Goal: Information Seeking & Learning: Learn about a topic

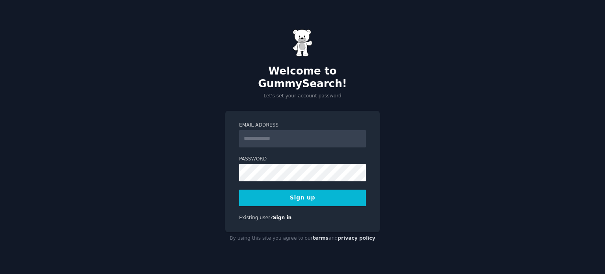
click at [272, 130] on input "Email Address" at bounding box center [302, 138] width 127 height 17
type input "**********"
click at [457, 118] on div "**********" at bounding box center [302, 137] width 605 height 274
click at [291, 195] on button "Sign up" at bounding box center [302, 198] width 127 height 17
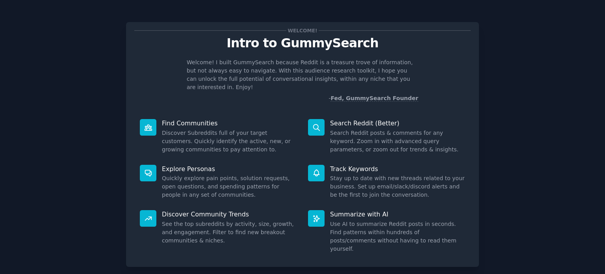
scroll to position [34, 0]
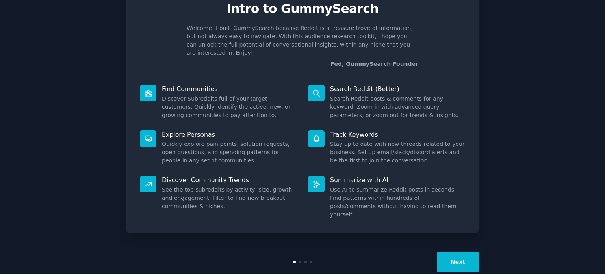
click at [456, 252] on button "Next" at bounding box center [458, 261] width 42 height 19
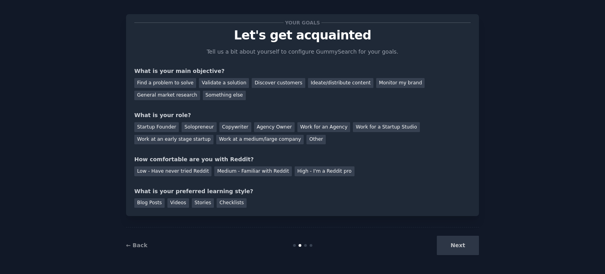
click at [450, 245] on div "Next" at bounding box center [420, 245] width 118 height 19
click at [456, 244] on div "Next" at bounding box center [420, 245] width 118 height 19
click at [169, 82] on div "Find a problem to solve" at bounding box center [165, 83] width 62 height 10
click at [200, 126] on div "Solopreneur" at bounding box center [199, 127] width 35 height 10
click at [156, 170] on div "Low - Have never tried Reddit" at bounding box center [172, 171] width 77 height 10
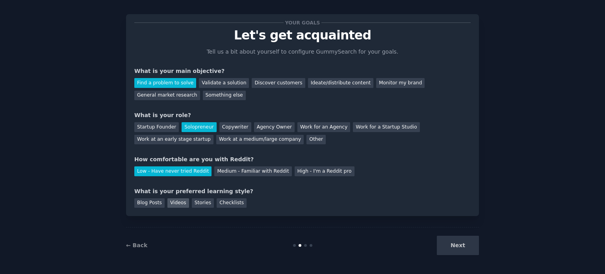
click at [172, 203] on div "Videos" at bounding box center [178, 203] width 22 height 10
click at [455, 250] on button "Next" at bounding box center [458, 245] width 42 height 19
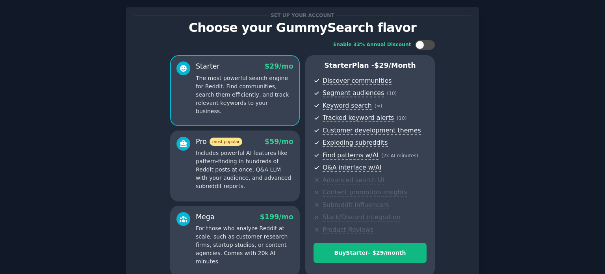
scroll to position [93, 0]
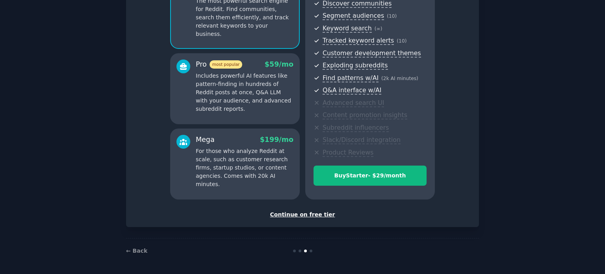
click at [312, 215] on div "Continue on free tier" at bounding box center [302, 214] width 336 height 8
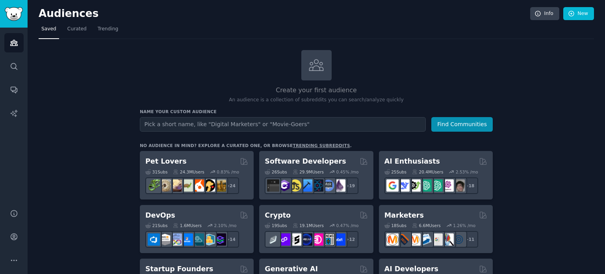
click at [207, 126] on input "text" at bounding box center [283, 124] width 286 height 15
type input "entrepreneurs"
click at [458, 126] on button "Find Communities" at bounding box center [461, 124] width 61 height 15
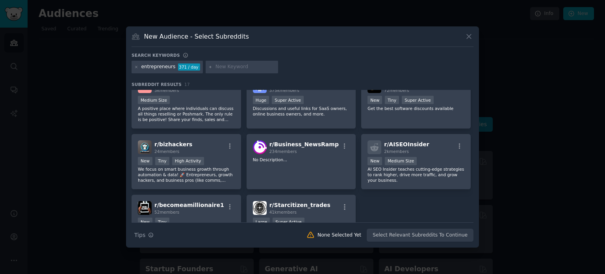
scroll to position [194, 0]
click at [221, 69] on input "text" at bounding box center [246, 66] width 60 height 7
paste input "r/Anxiety ou r/MentalHealth"
type input "r/Anxiety ou r/MentalHealth"
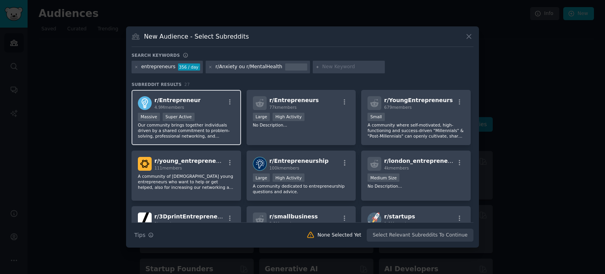
click at [165, 99] on span "r/ Entrepreneur" at bounding box center [177, 100] width 46 height 6
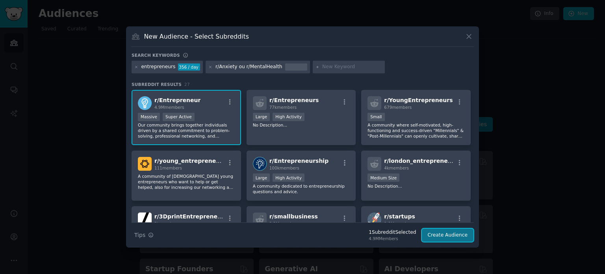
click at [449, 234] on button "Create Audience" at bounding box center [448, 235] width 52 height 13
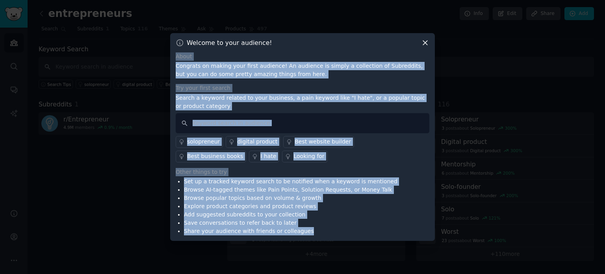
drag, startPoint x: 176, startPoint y: 55, endPoint x: 305, endPoint y: 231, distance: 218.0
click at [305, 231] on div "About Congrats on making your first audience! An audience is simply a collectio…" at bounding box center [303, 143] width 254 height 183
copy div "About Congrats on making your first audience! An audience is simply a collectio…"
click at [347, 123] on input "text" at bounding box center [303, 123] width 254 height 20
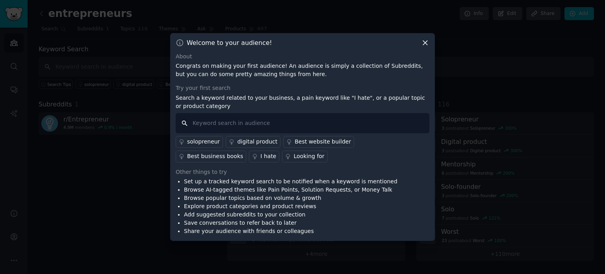
click at [199, 122] on input "text" at bounding box center [303, 123] width 254 height 20
click at [203, 121] on input "text" at bounding box center [303, 123] width 254 height 20
paste input "burnout"
type input "burnout"
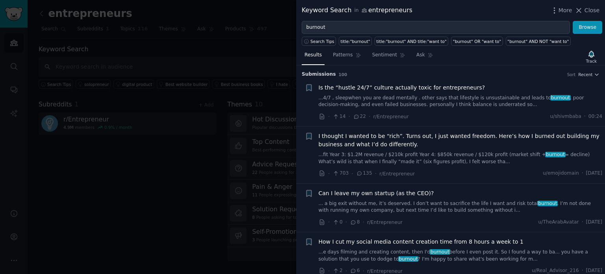
click at [338, 140] on span "I thought I wanted to be “rich”. Turns out, I just wanted freedom. Here’s how I…" at bounding box center [461, 140] width 284 height 17
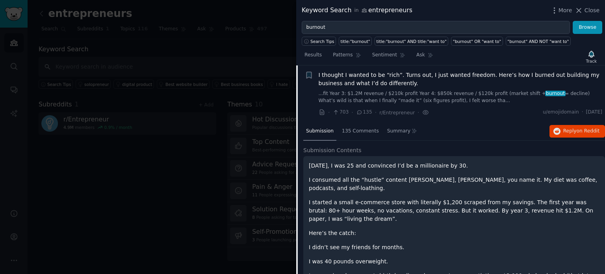
scroll to position [88, 0]
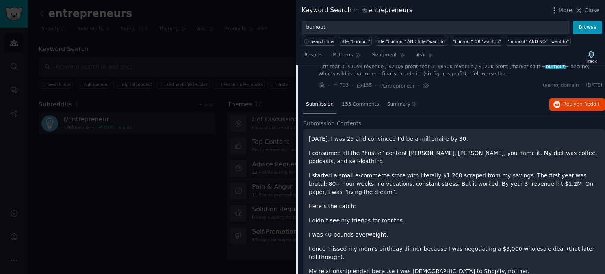
click at [331, 152] on p "I consumed all the “hustle” content [PERSON_NAME], [PERSON_NAME], you name it. …" at bounding box center [454, 157] width 291 height 17
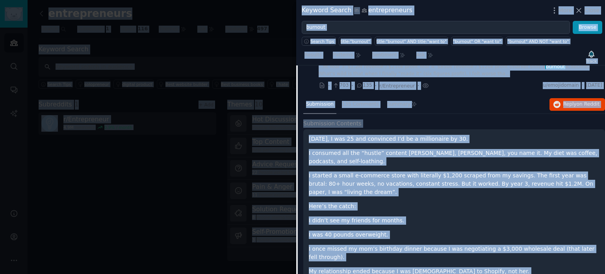
click at [332, 160] on p "I consumed all the “hustle” content [PERSON_NAME], [PERSON_NAME], you name it. …" at bounding box center [454, 157] width 291 height 17
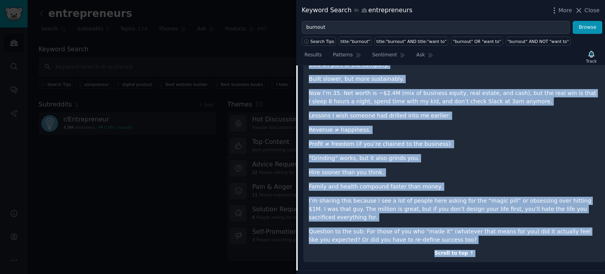
scroll to position [467, 0]
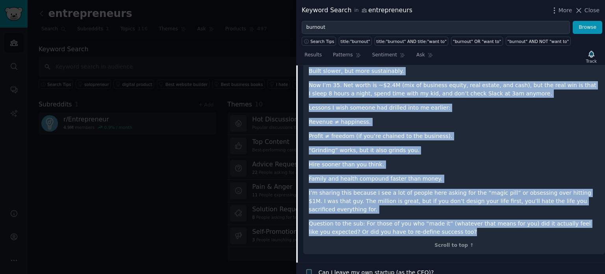
drag, startPoint x: 309, startPoint y: 135, endPoint x: 472, endPoint y: 210, distance: 179.1
copy div "24 lorem ips, D sit 02 ame consectet A’e se d eiusmodtemp in 04. U laboreet dol…"
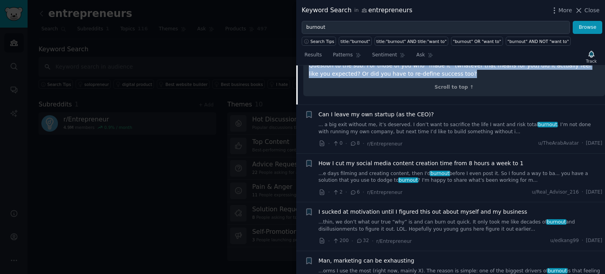
scroll to position [633, 0]
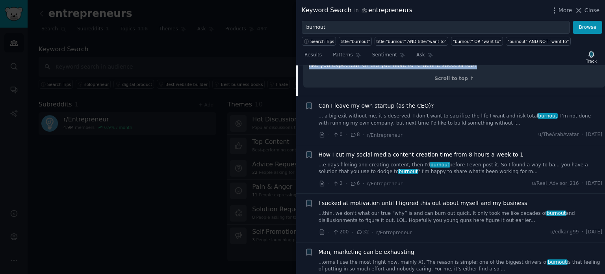
click at [370, 199] on span "I sucked at motivation until I figured this out about myself and my business" at bounding box center [423, 203] width 209 height 8
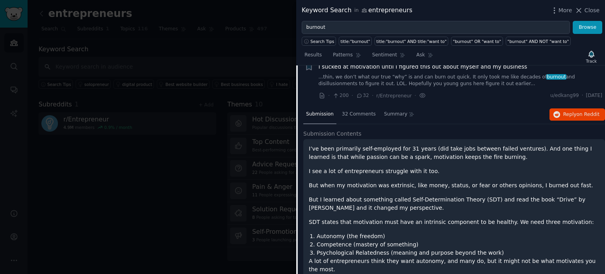
scroll to position [215, 0]
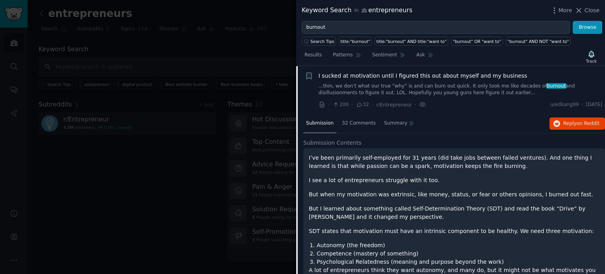
click at [312, 158] on p "I’ve been primarily self-employed for 31 years (did take jobs between failed ve…" at bounding box center [454, 162] width 291 height 17
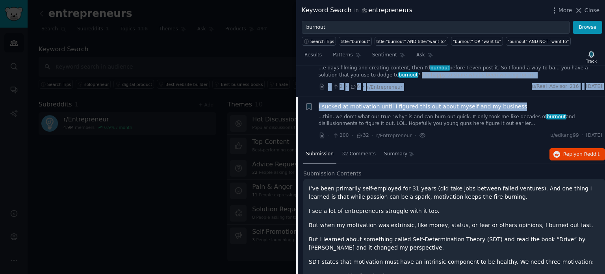
scroll to position [182, 0]
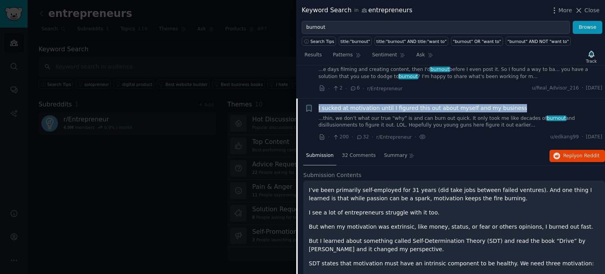
drag, startPoint x: 514, startPoint y: 73, endPoint x: 317, endPoint y: 105, distance: 199.6
click at [317, 105] on div "+ I sucked at motivation until I figured this out about myself and my business …" at bounding box center [454, 122] width 298 height 37
copy span "I sucked at motivation until I figured this out about myself and my business"
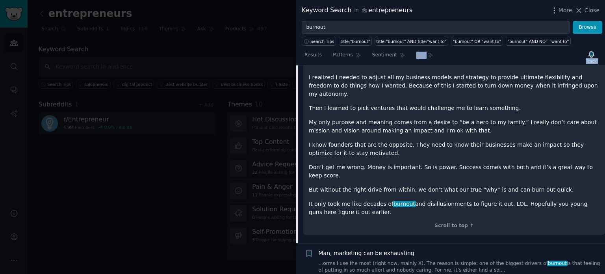
scroll to position [467, 0]
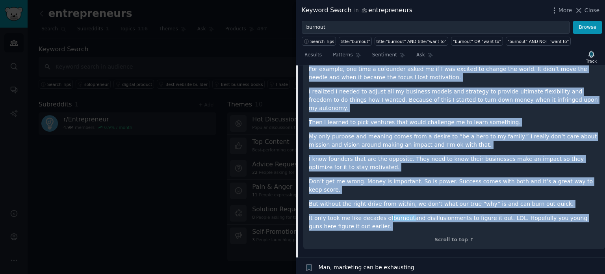
drag, startPoint x: 310, startPoint y: 189, endPoint x: 420, endPoint y: 205, distance: 111.8
click at [420, 205] on div "I’ve been primarily self-employed for 31 years (did take jobs between failed ve…" at bounding box center [454, 72] width 302 height 353
copy div "’lo ipsu dolorsita cons-adipisci eli 36 seddo (eiu temp inci utlabor etdolo mag…"
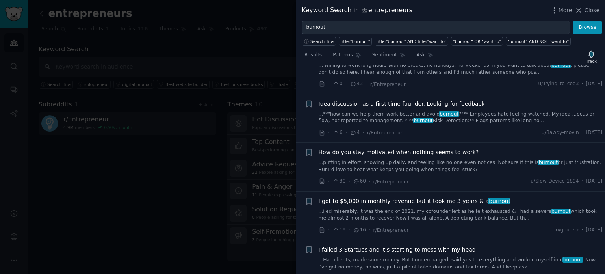
scroll to position [1202, 0]
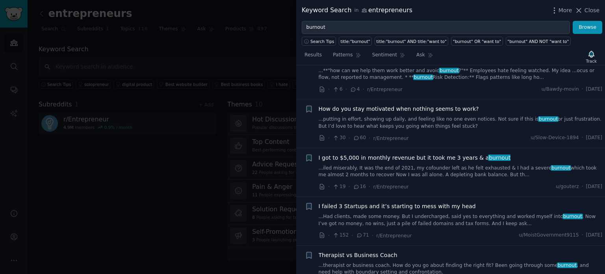
click at [336, 202] on span "I failed 3 Startups and it’s starting to mess with my head" at bounding box center [397, 206] width 157 height 8
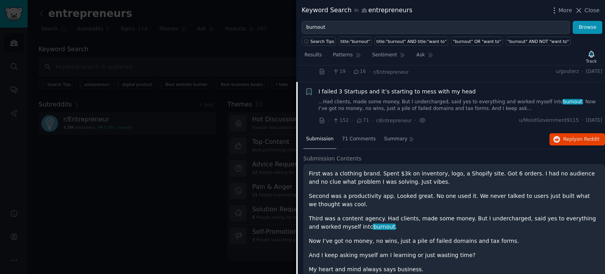
scroll to position [923, 0]
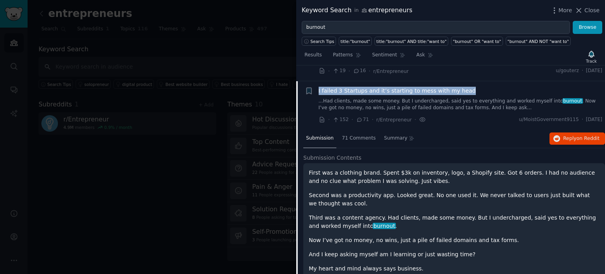
drag, startPoint x: 317, startPoint y: 71, endPoint x: 465, endPoint y: 72, distance: 148.2
click at [465, 87] on div "+ I failed 3 Startups and it’s starting to mess with my head ...Had clients, ma…" at bounding box center [454, 105] width 298 height 37
copy span "I failed 3 Startups and it’s starting to mess with my head"
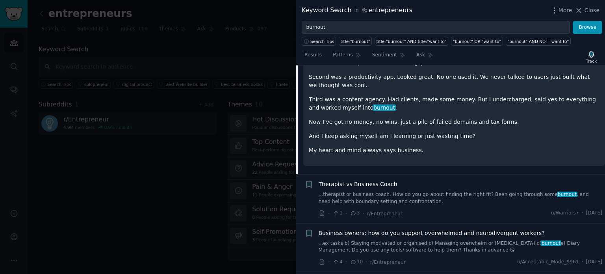
scroll to position [1042, 0]
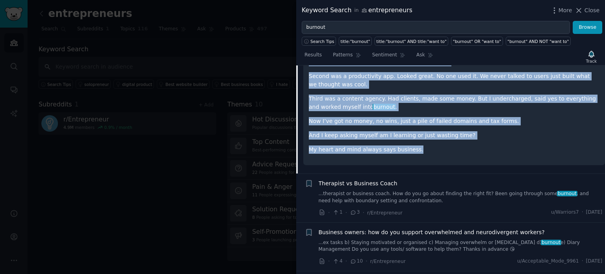
drag, startPoint x: 306, startPoint y: 156, endPoint x: 414, endPoint y: 137, distance: 109.6
click at [414, 137] on div "First was a clothing brand. Spent $3k on inventory, logo, a Shopify site. Got 6…" at bounding box center [454, 104] width 302 height 121
copy div "First was a clothing brand. Spent $3k on inventory, logo, a Shopify site. Got 6…"
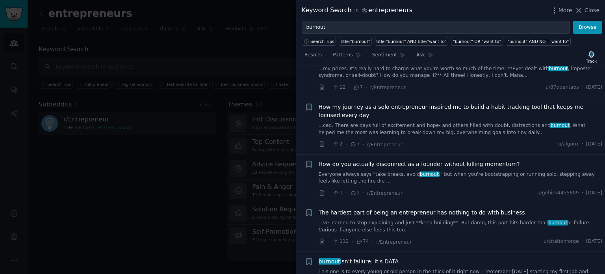
scroll to position [2183, 0]
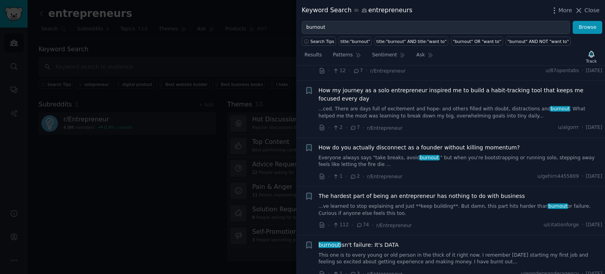
click at [357, 192] on span "The hardest part of being an entrepreneur has nothing to do with business" at bounding box center [422, 196] width 206 height 8
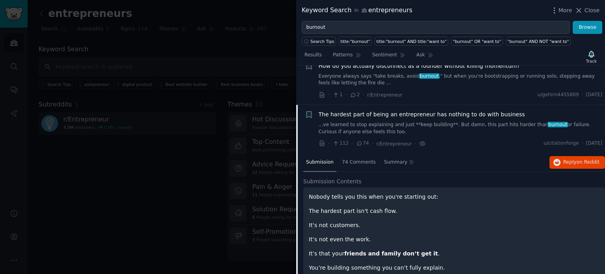
scroll to position [2082, 0]
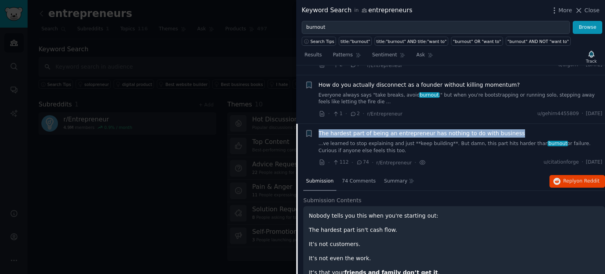
drag, startPoint x: 509, startPoint y: 95, endPoint x: 315, endPoint y: 93, distance: 194.7
click at [315, 129] on div "+ The hardest part of being an entrepreneur has nothing to do with business ...…" at bounding box center [454, 147] width 298 height 37
copy span "The hardest part of being an entrepreneur has nothing to do with business"
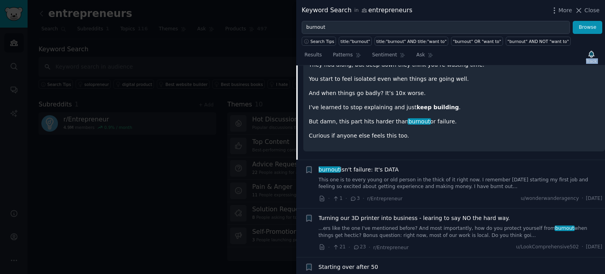
scroll to position [2288, 0]
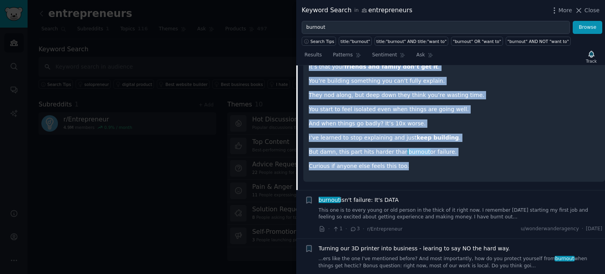
drag, startPoint x: 310, startPoint y: 173, endPoint x: 407, endPoint y: 126, distance: 107.1
click at [407, 126] on div "Nobody tells you this when you're starting out: The hardest part isn't cash flo…" at bounding box center [454, 88] width 291 height 164
copy div "Nobody tells you this when you're starting out: The hardest part isn't cash flo…"
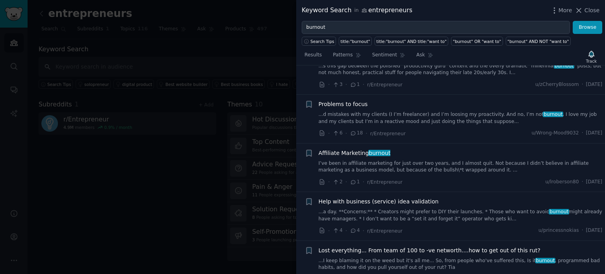
scroll to position [2991, 0]
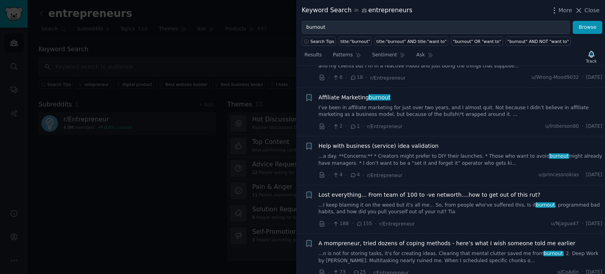
click at [346, 191] on span "Lost everything... From team of 100 to -ve networth....how to get out of this r…" at bounding box center [430, 195] width 222 height 8
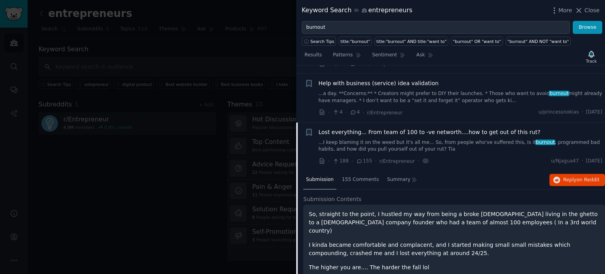
scroll to position [2838, 0]
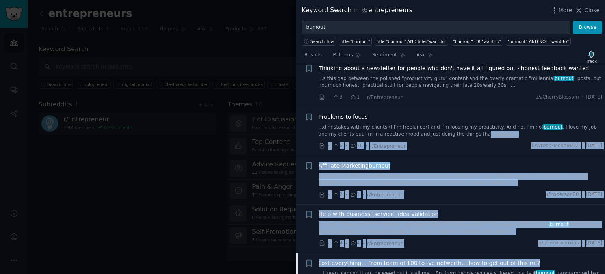
drag, startPoint x: 520, startPoint y: 72, endPoint x: 439, endPoint y: 100, distance: 85.7
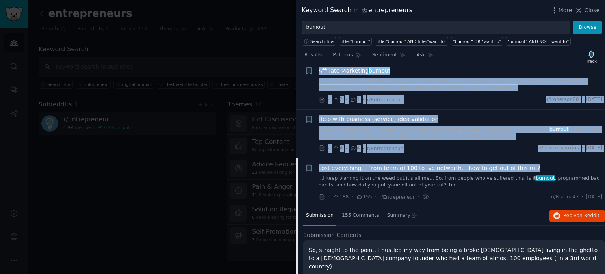
scroll to position [2795, 0]
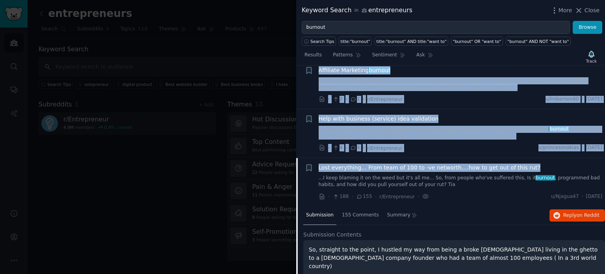
click at [357, 164] on span "Lost everything... From team of 100 to -ve networth....how to get out of this r…" at bounding box center [430, 168] width 222 height 8
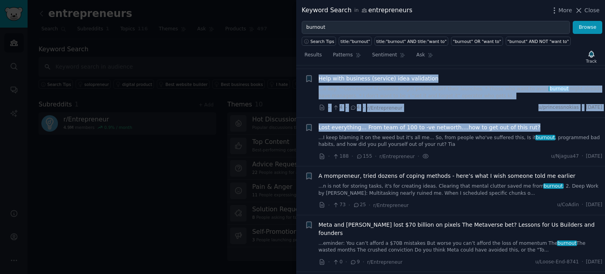
scroll to position [2838, 0]
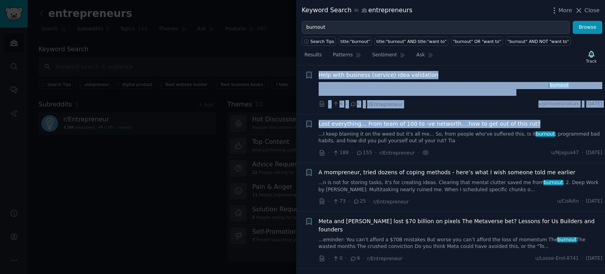
click at [327, 120] on span "Lost everything... From team of 100 to -ve networth....how to get out of this r…" at bounding box center [430, 124] width 222 height 8
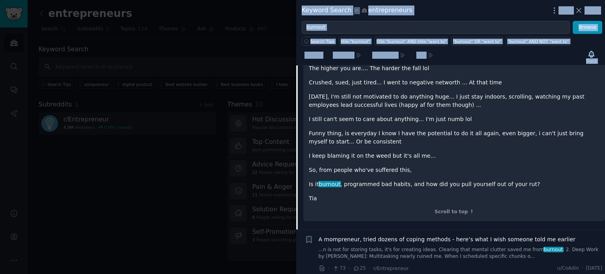
scroll to position [3055, 0]
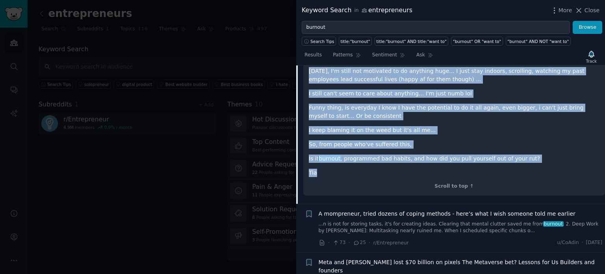
drag, startPoint x: 309, startPoint y: 158, endPoint x: 528, endPoint y: 108, distance: 224.9
click at [528, 108] on div "So, straight to the point, I hustled my way from being a broke [DEMOGRAPHIC_DAT…" at bounding box center [454, 80] width 291 height 191
copy div "So, straight to the point, I hustled my way from being a broke [DEMOGRAPHIC_DAT…"
